Goal: Transaction & Acquisition: Purchase product/service

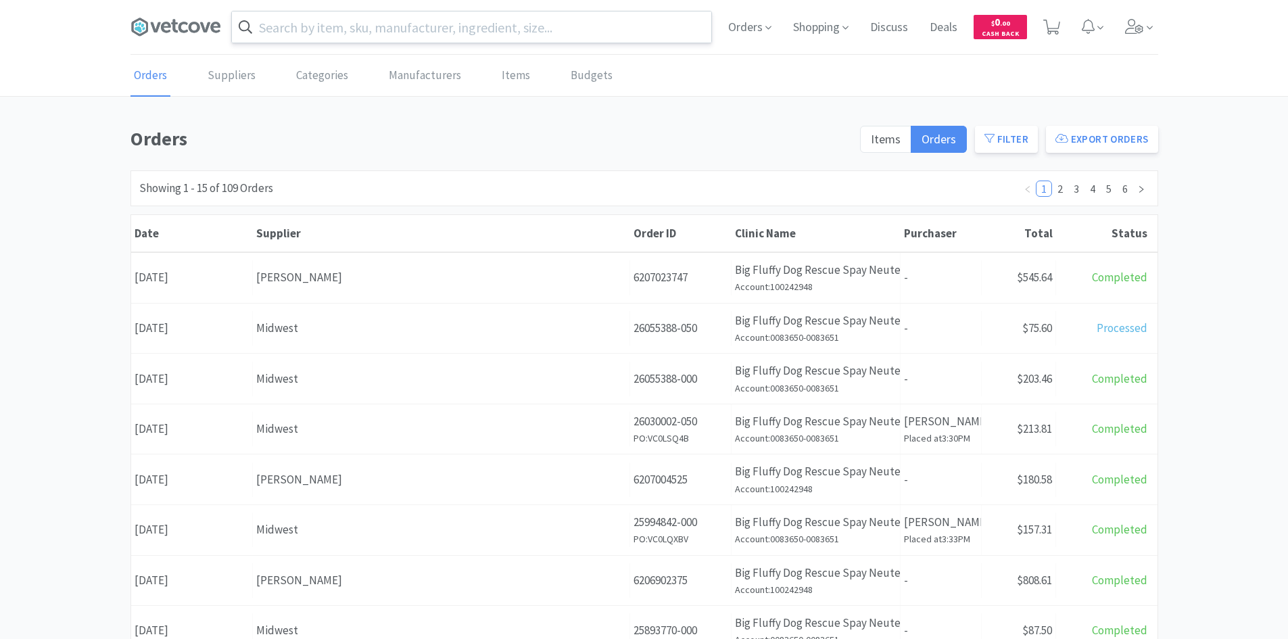
click at [588, 29] on input "text" at bounding box center [471, 26] width 479 height 31
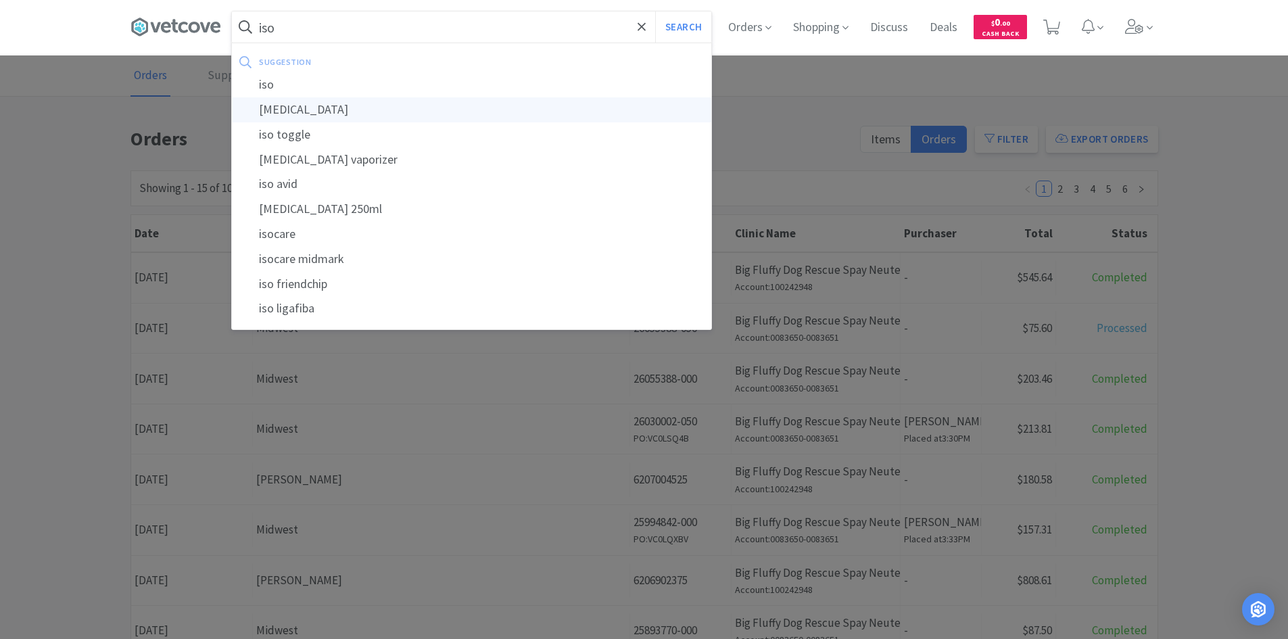
click at [495, 101] on div "[MEDICAL_DATA]" at bounding box center [471, 109] width 479 height 25
type input "[MEDICAL_DATA]"
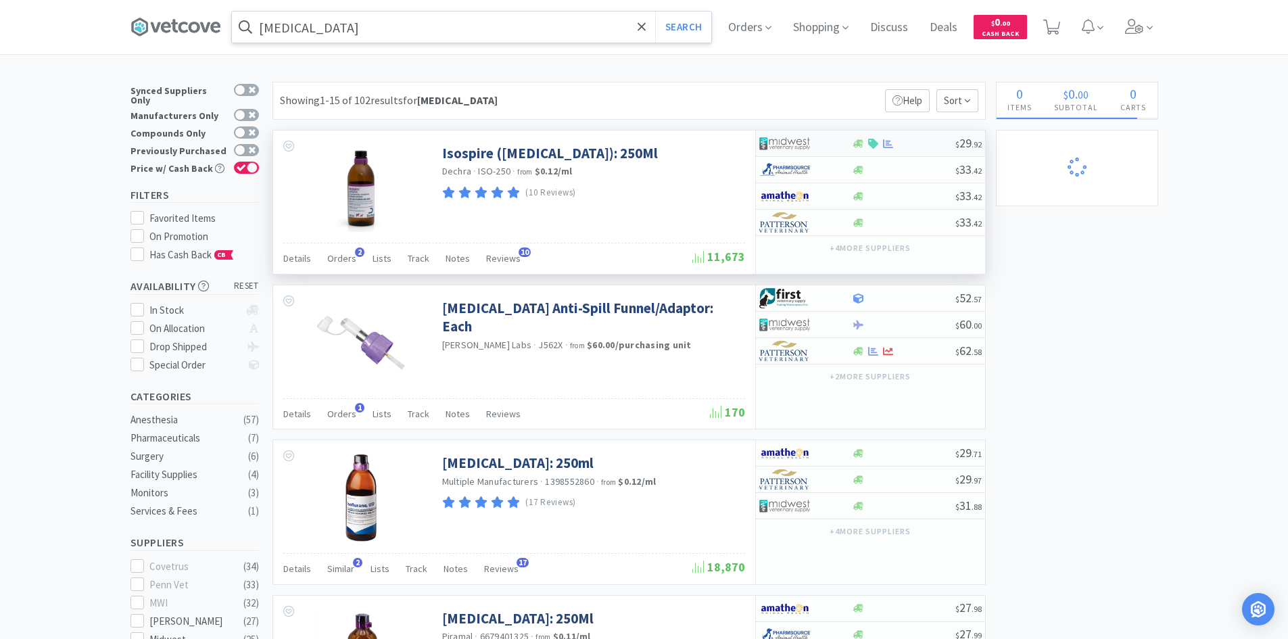
click at [914, 145] on div at bounding box center [903, 144] width 103 height 10
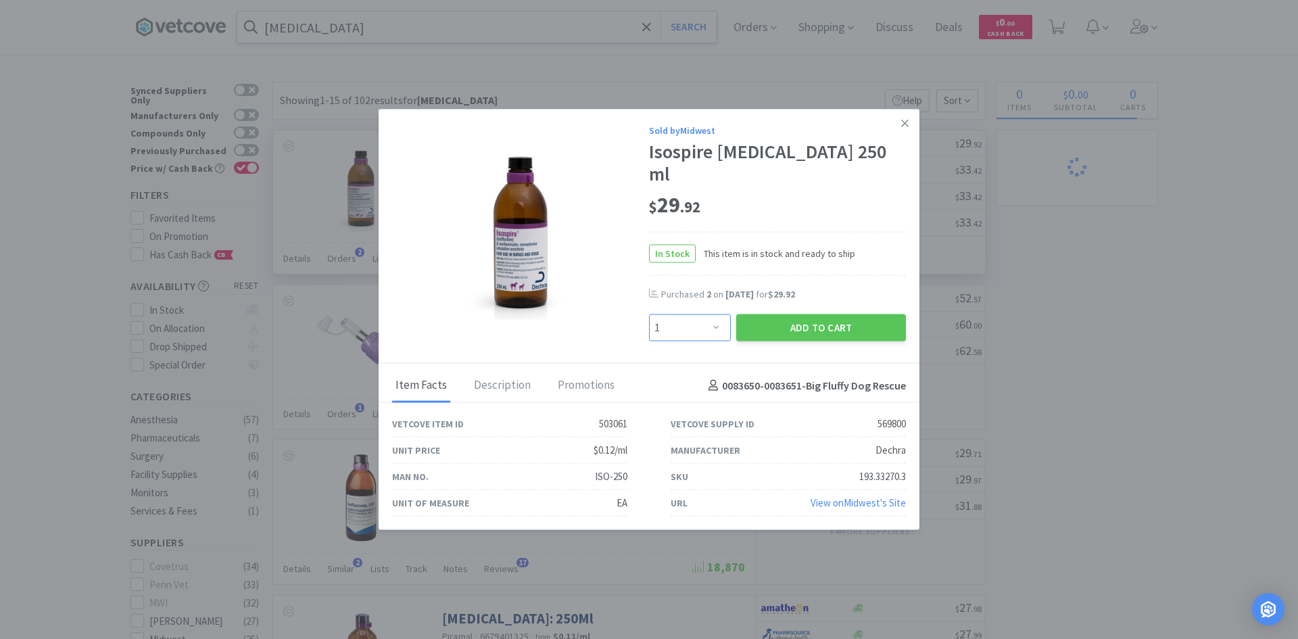
click at [721, 314] on select "Enter Quantity 1 2 3 4 5 6 7 8 9 10 11 12 13 14 15 16 17 18 19 20 Enter Quantity" at bounding box center [690, 327] width 82 height 27
select select "2"
click at [649, 314] on select "Enter Quantity 1 2 3 4 5 6 7 8 9 10 11 12 13 14 15 16 17 18 19 20 Enter Quantity" at bounding box center [690, 327] width 82 height 27
click at [801, 314] on button "Add to Cart" at bounding box center [821, 327] width 170 height 27
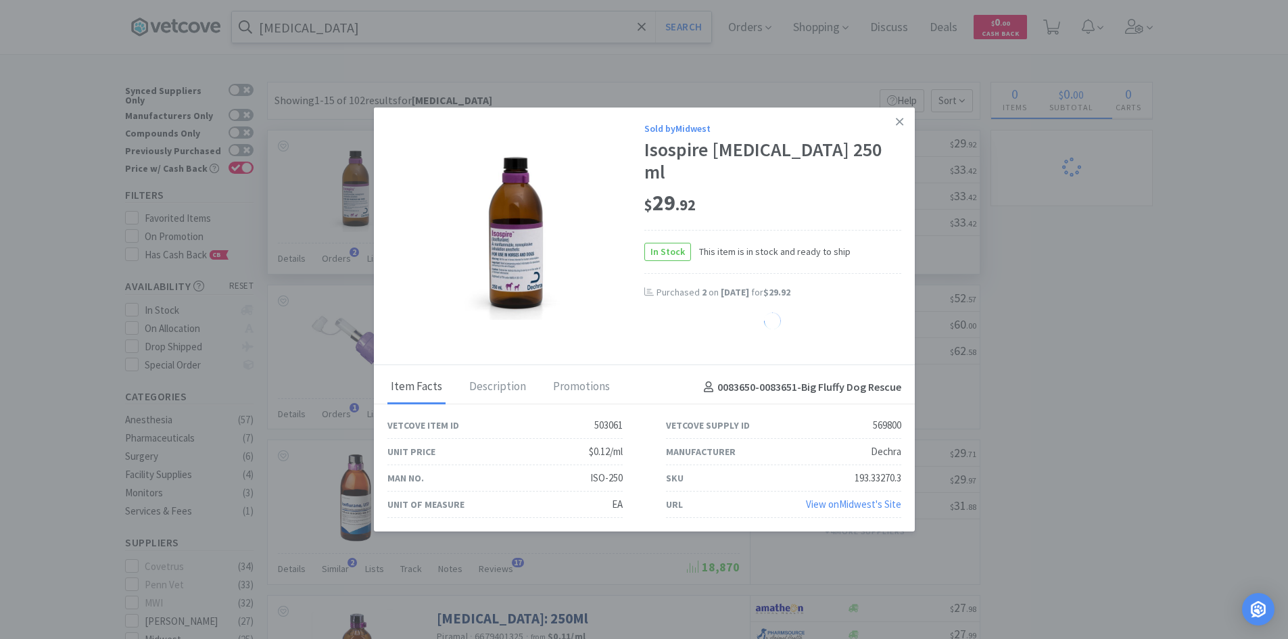
select select "2"
